Goal: Check status: Check status

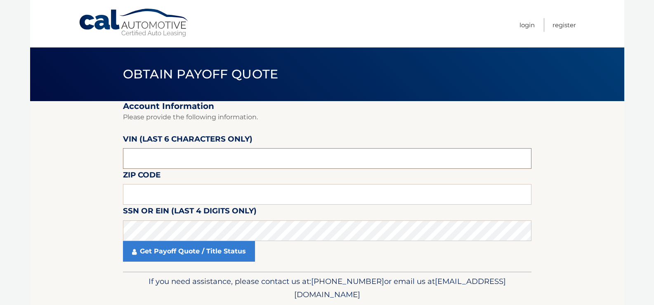
click at [155, 153] on input "text" at bounding box center [327, 158] width 408 height 21
click at [184, 158] on input "text" at bounding box center [327, 158] width 408 height 21
type input "N*****"
type input "221223"
click at [187, 201] on input "text" at bounding box center [327, 194] width 408 height 21
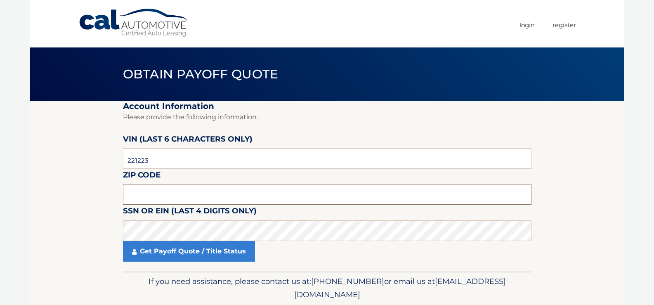
click at [270, 198] on input "text" at bounding box center [327, 194] width 408 height 21
click at [73, 246] on section "Account Information Please provide the following information. [PERSON_NAME] (la…" at bounding box center [327, 186] width 594 height 170
click at [315, 192] on input "text" at bounding box center [327, 194] width 408 height 21
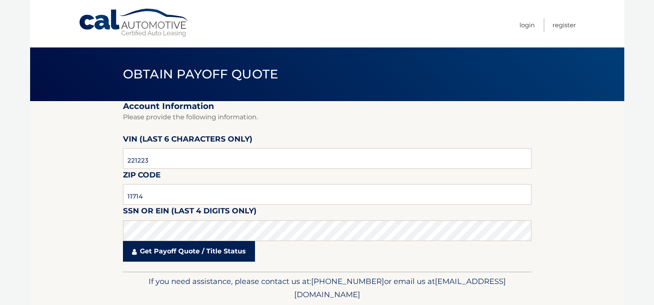
click at [231, 248] on link "Get Payoff Quote / Title Status" at bounding box center [189, 251] width 132 height 21
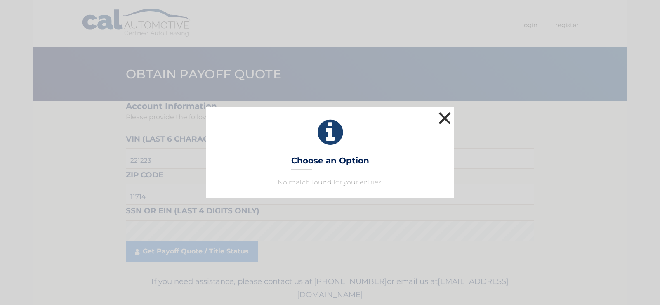
click at [449, 118] on button "×" at bounding box center [445, 118] width 17 height 17
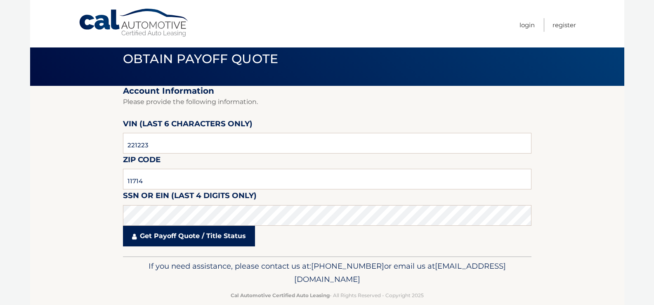
scroll to position [29, 0]
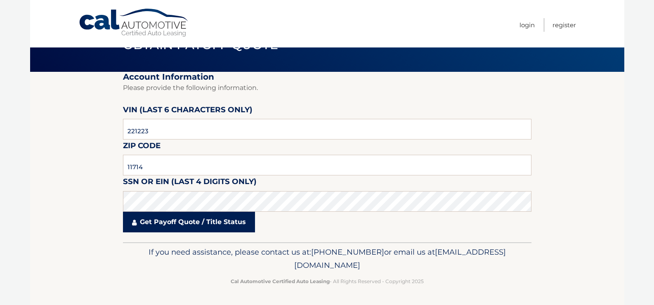
click at [160, 223] on link "Get Payoff Quote / Title Status" at bounding box center [189, 222] width 132 height 21
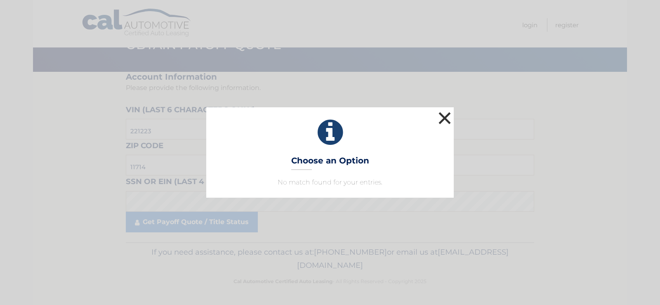
click at [447, 119] on button "×" at bounding box center [445, 118] width 17 height 17
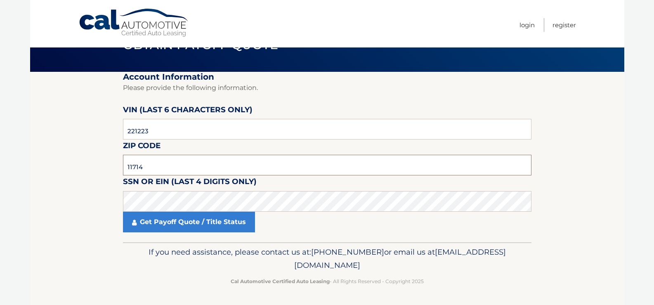
drag, startPoint x: 212, startPoint y: 172, endPoint x: 88, endPoint y: 179, distance: 124.0
click at [87, 179] on section "Account Information Please provide the following information. [PERSON_NAME] (la…" at bounding box center [327, 157] width 594 height 170
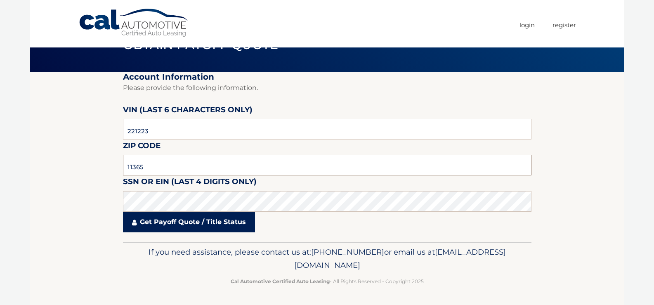
type input "11365"
click at [203, 216] on link "Get Payoff Quote / Title Status" at bounding box center [189, 222] width 132 height 21
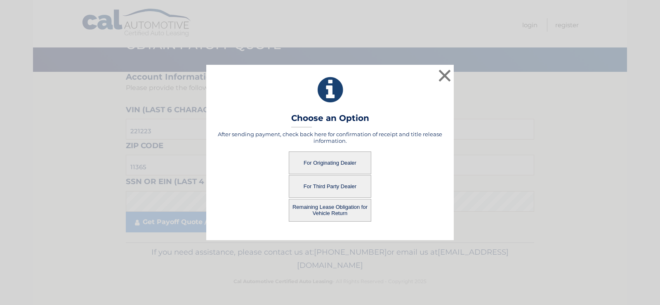
click at [330, 163] on button "For Originating Dealer" at bounding box center [330, 162] width 83 height 23
click at [328, 187] on button "For Third Party Dealer" at bounding box center [330, 186] width 83 height 23
drag, startPoint x: 328, startPoint y: 187, endPoint x: 323, endPoint y: 187, distance: 4.6
click at [327, 187] on button "For Third Party Dealer" at bounding box center [330, 186] width 83 height 23
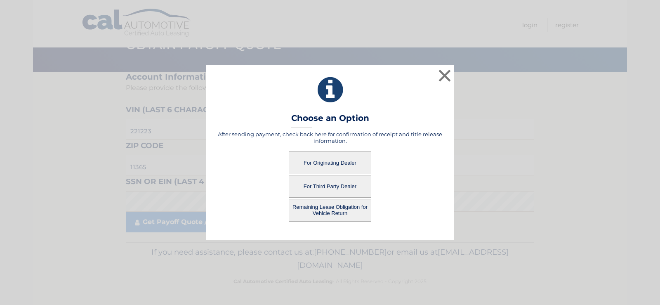
click at [323, 187] on button "For Third Party Dealer" at bounding box center [330, 186] width 83 height 23
drag, startPoint x: 446, startPoint y: 74, endPoint x: 417, endPoint y: 104, distance: 41.7
click at [445, 74] on button "×" at bounding box center [445, 75] width 17 height 17
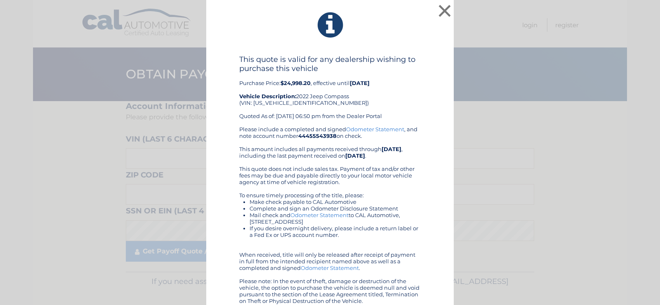
click at [181, 224] on div "× This quote is valid for any dealership wishing to purchase this vehicle Purch…" at bounding box center [330, 157] width 654 height 314
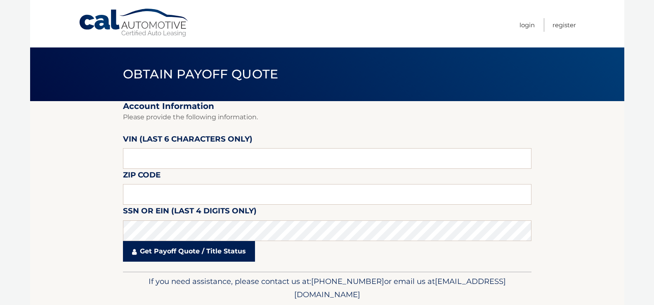
click at [182, 254] on link "Get Payoff Quote / Title Status" at bounding box center [189, 251] width 132 height 21
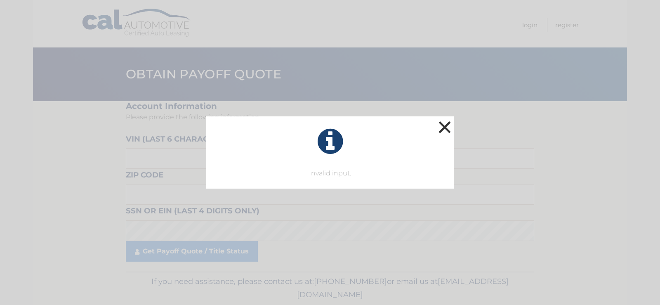
click at [445, 126] on button "×" at bounding box center [445, 127] width 17 height 17
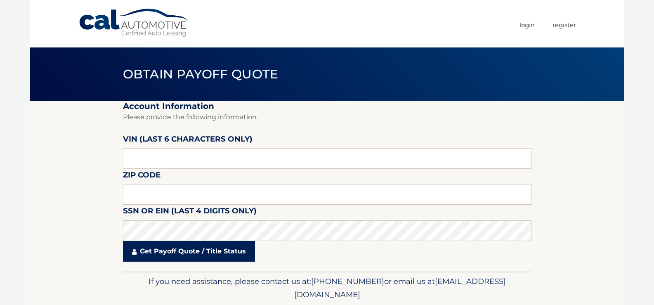
click at [168, 249] on link "Get Payoff Quote / Title Status" at bounding box center [189, 251] width 132 height 21
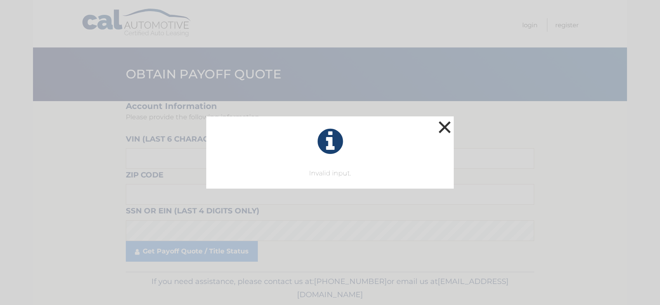
click at [446, 126] on button "×" at bounding box center [445, 127] width 17 height 17
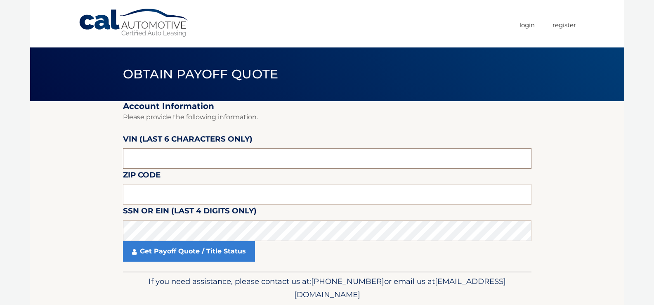
click at [163, 153] on input "text" at bounding box center [327, 158] width 408 height 21
type input "221223"
click at [150, 191] on input "text" at bounding box center [327, 194] width 408 height 21
type input "11365"
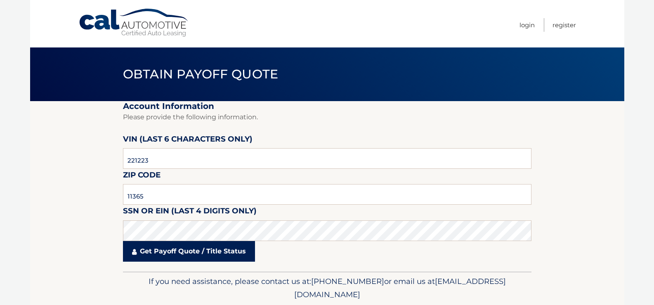
click at [220, 252] on link "Get Payoff Quote / Title Status" at bounding box center [189, 251] width 132 height 21
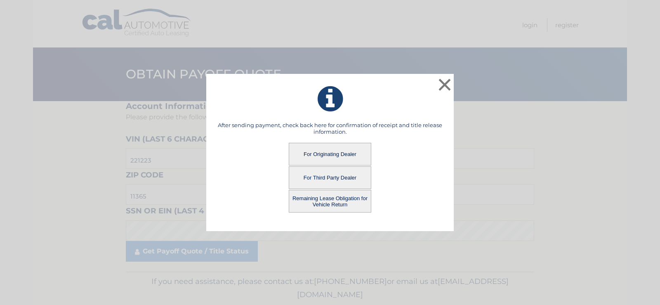
click at [332, 175] on button "For Third Party Dealer" at bounding box center [330, 177] width 83 height 23
click at [329, 177] on button "For Third Party Dealer" at bounding box center [330, 177] width 83 height 23
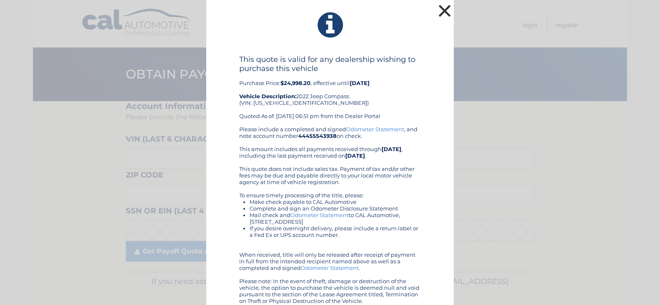
click at [444, 10] on button "×" at bounding box center [445, 10] width 17 height 17
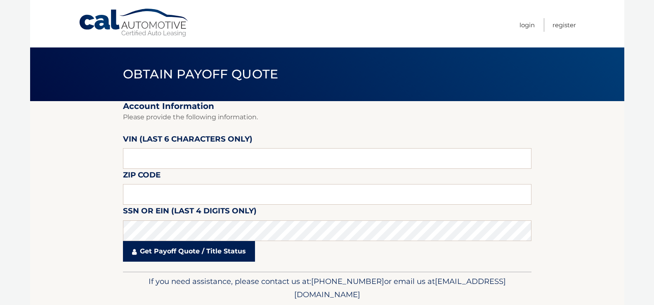
click at [185, 254] on link "Get Payoff Quote / Title Status" at bounding box center [189, 251] width 132 height 21
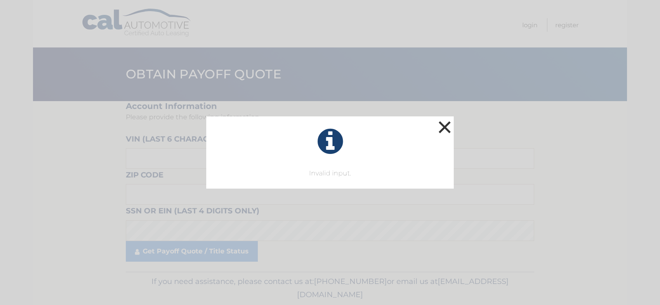
click at [442, 126] on button "×" at bounding box center [445, 127] width 17 height 17
